Goal: Complete application form

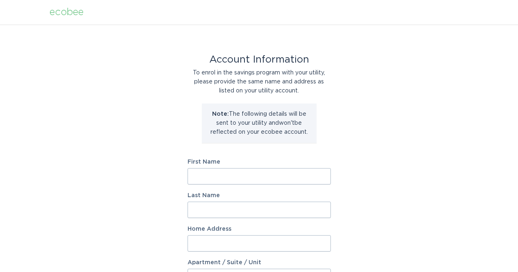
click at [214, 173] on input "First Name" at bounding box center [258, 176] width 143 height 16
type input "jannis"
click at [212, 208] on input "Last Name" at bounding box center [258, 210] width 143 height 16
type input "wiltse"
click at [203, 241] on input "Home Address" at bounding box center [258, 243] width 143 height 16
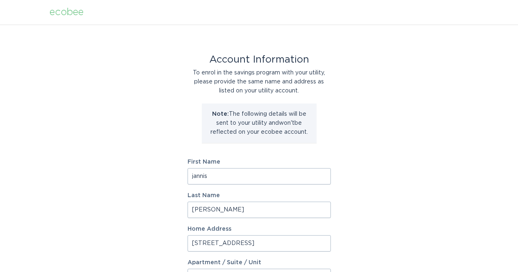
type input "1111 n water st"
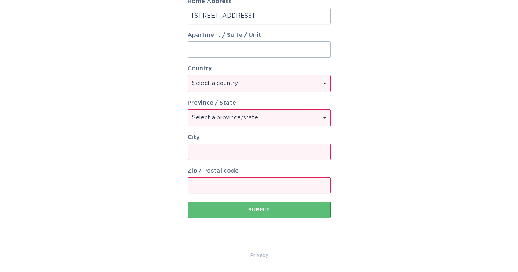
click at [213, 50] on input "Apartment / Suite / Unit" at bounding box center [258, 49] width 143 height 16
type input "301"
click at [203, 83] on select "Select a country Canada USA" at bounding box center [259, 83] width 142 height 16
select select "US"
click at [188, 75] on select "Select a country Canada USA" at bounding box center [259, 83] width 142 height 16
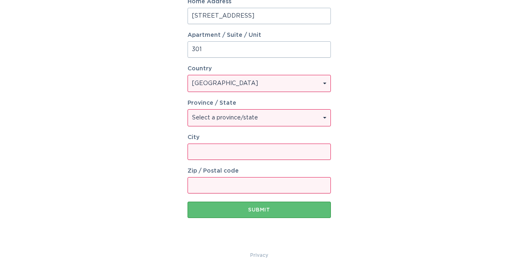
click at [199, 119] on select "Select a province/state Alabama Alaska American Samoa Arizona Arkansas Californ…" at bounding box center [259, 118] width 142 height 16
select select "MI"
click at [188, 110] on select "Select a province/state Alabama Alaska American Samoa Arizona Arkansas Californ…" at bounding box center [259, 118] width 142 height 16
click at [193, 154] on input "City" at bounding box center [258, 152] width 143 height 16
click at [207, 152] on input "487908" at bounding box center [258, 152] width 143 height 16
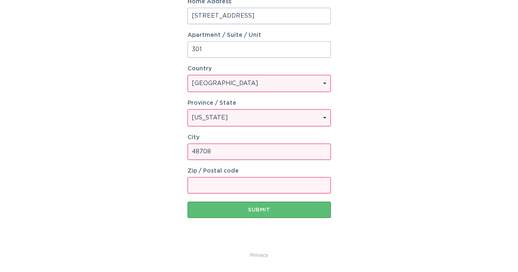
type input "48708"
click at [202, 183] on input "Zip / Postal code" at bounding box center [258, 185] width 143 height 16
type input "48708"
click at [211, 151] on input "48708" at bounding box center [258, 152] width 143 height 16
type input "4"
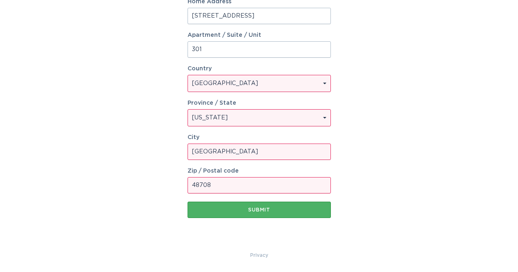
type input "bay city"
click at [214, 208] on div "Submit" at bounding box center [259, 210] width 135 height 5
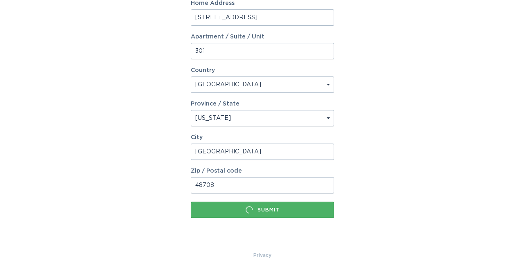
scroll to position [0, 0]
